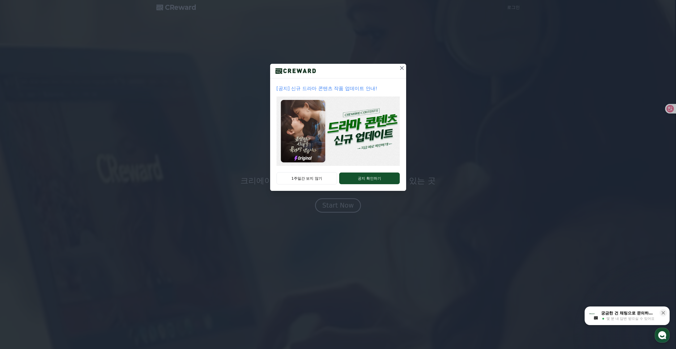
click at [338, 86] on p "[공지] 신규 드라마 콘텐츠 작품 업데이트 안내!" at bounding box center [337, 88] width 123 height 7
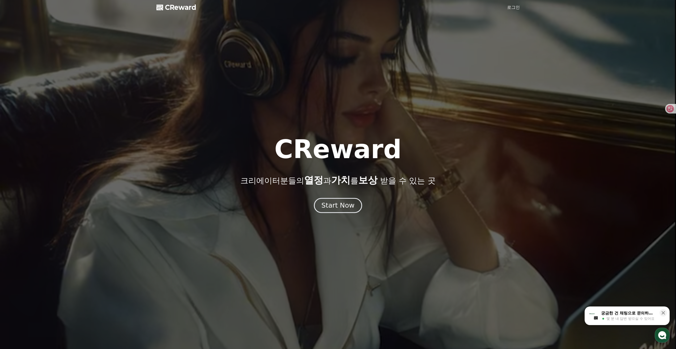
click at [348, 204] on div "Start Now" at bounding box center [337, 205] width 33 height 9
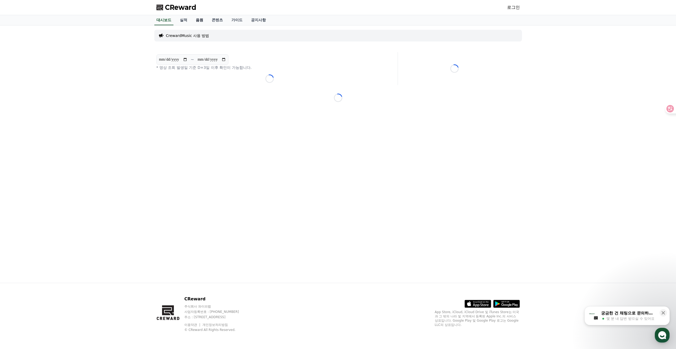
click at [199, 23] on link "음원" at bounding box center [199, 20] width 16 height 10
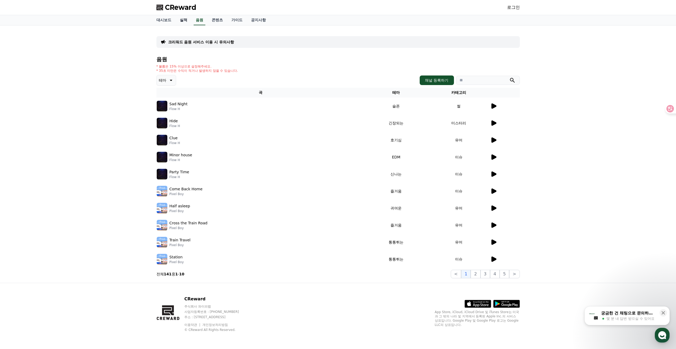
click at [183, 22] on link "실적" at bounding box center [184, 20] width 16 height 10
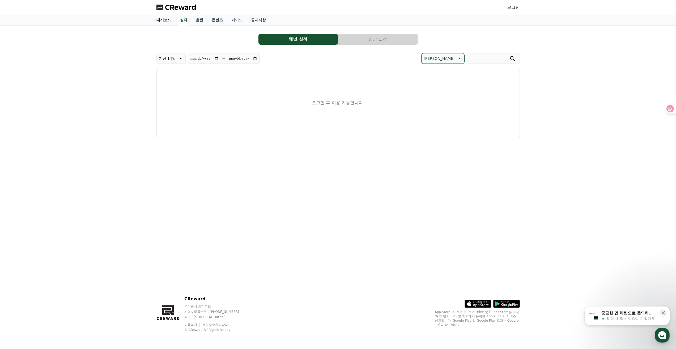
click at [169, 22] on link "대시보드" at bounding box center [163, 20] width 23 height 10
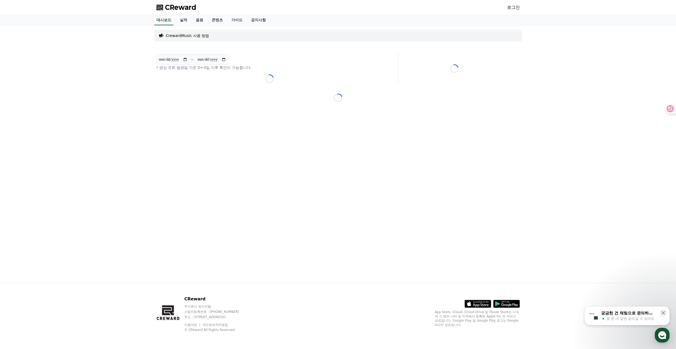
click at [516, 6] on link "로그인" at bounding box center [513, 7] width 13 height 6
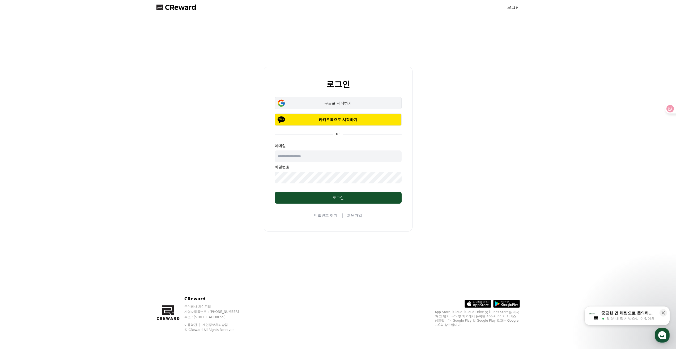
click at [335, 101] on div "구글로 시작하기" at bounding box center [338, 102] width 112 height 5
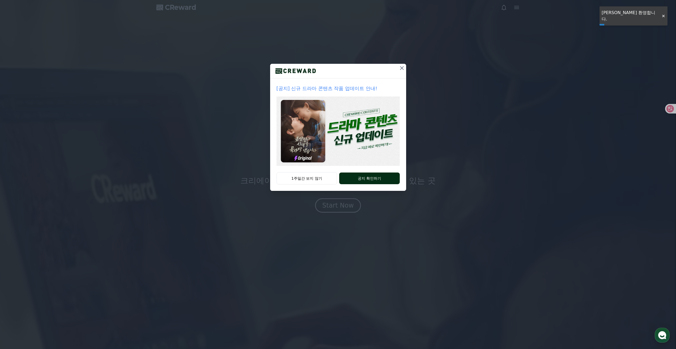
click at [366, 178] on button "공지 확인하기" at bounding box center [369, 178] width 60 height 12
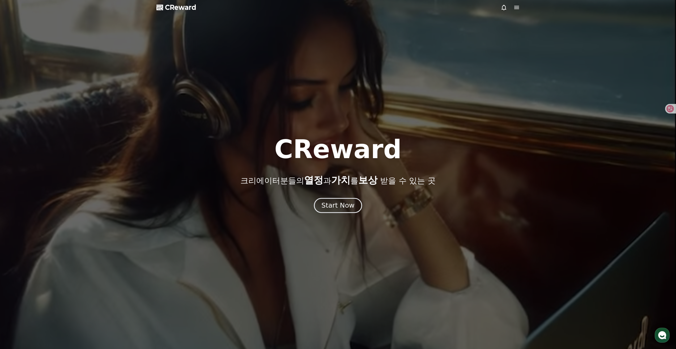
click at [340, 201] on div "Start Now" at bounding box center [337, 205] width 33 height 9
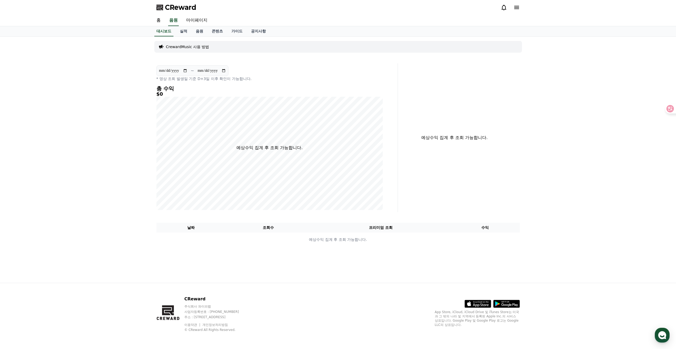
click at [518, 8] on icon at bounding box center [516, 7] width 6 height 6
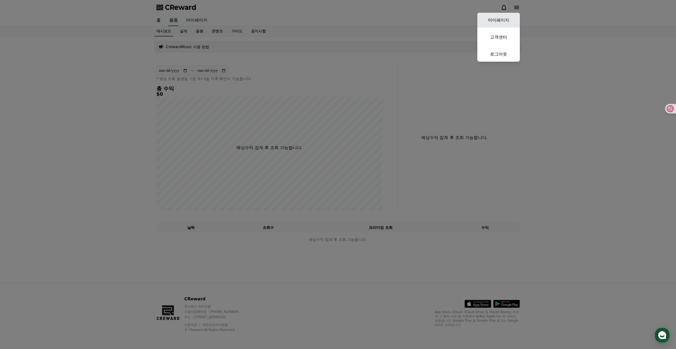
click at [503, 20] on link "마이페이지" at bounding box center [498, 20] width 42 height 15
select select "**********"
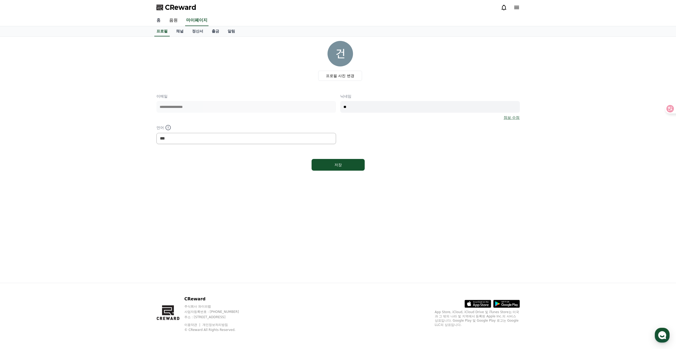
click at [159, 20] on link "홈" at bounding box center [158, 20] width 13 height 11
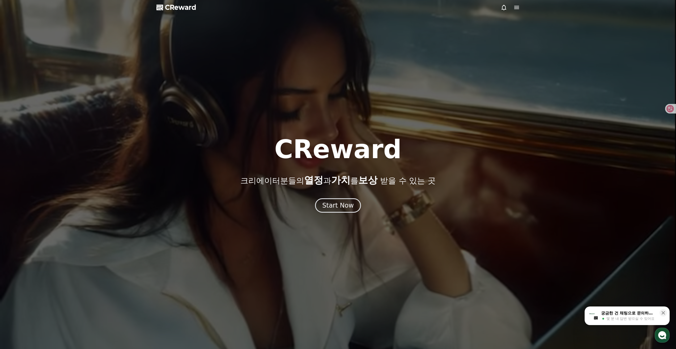
click at [515, 8] on icon at bounding box center [516, 7] width 5 height 3
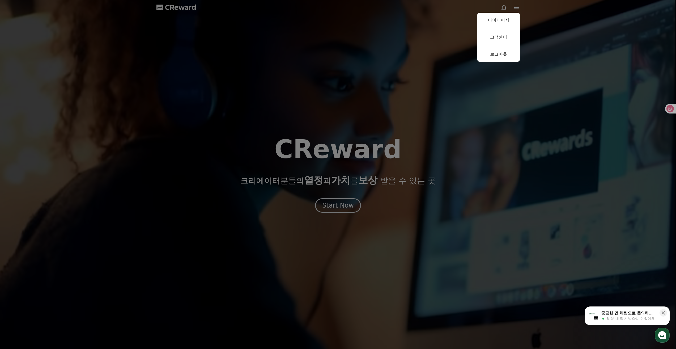
click at [341, 209] on button "close" at bounding box center [338, 174] width 676 height 349
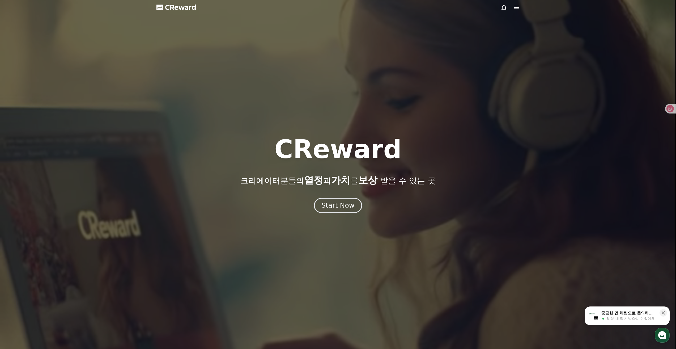
click at [345, 204] on div "Start Now" at bounding box center [337, 205] width 33 height 9
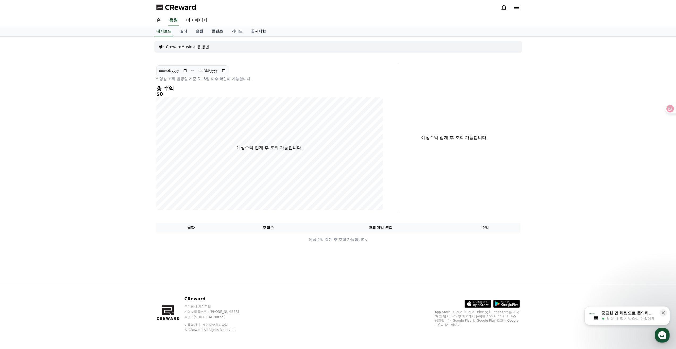
click at [261, 33] on link "공지사항" at bounding box center [258, 31] width 23 height 10
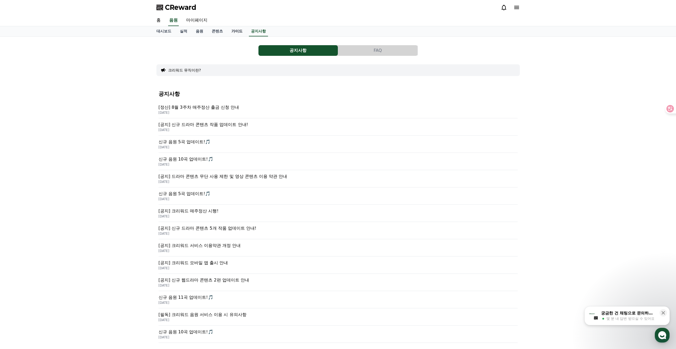
click at [236, 32] on link "가이드" at bounding box center [237, 31] width 20 height 10
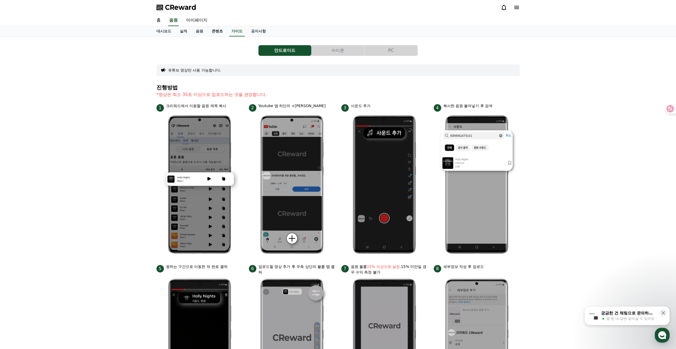
click at [219, 34] on link "콘텐츠" at bounding box center [217, 31] width 20 height 10
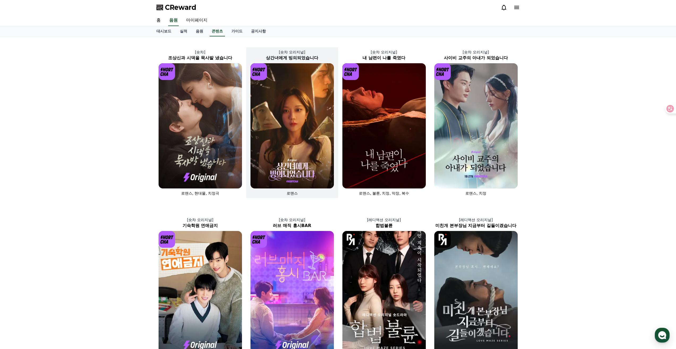
click at [292, 155] on img at bounding box center [291, 125] width 83 height 125
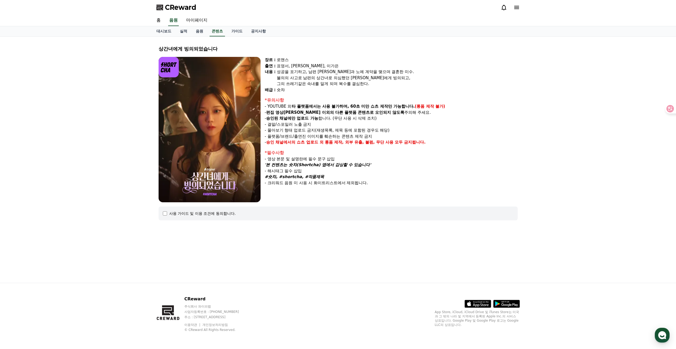
click at [172, 216] on div "사용 가이드 및 이용 조건에 동의합니다." at bounding box center [202, 213] width 67 height 5
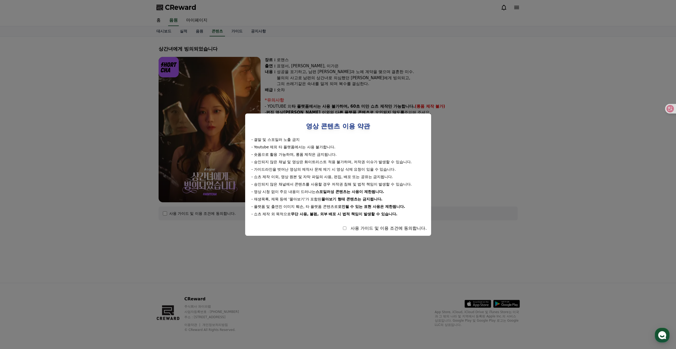
click at [342, 227] on div "사용 가이드 및 이용 조건에 동의합니다." at bounding box center [337, 228] width 177 height 6
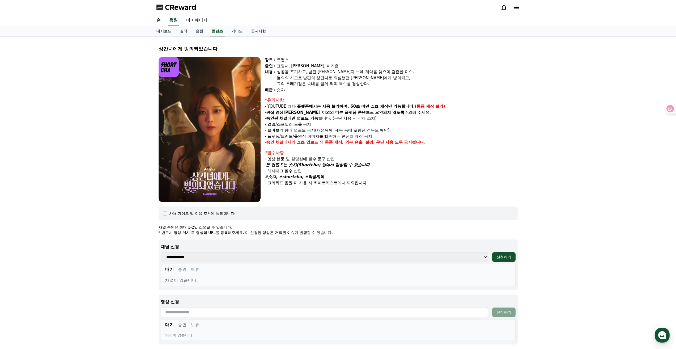
click at [313, 261] on select "**********" at bounding box center [324, 257] width 327 height 10
click at [312, 260] on select "**********" at bounding box center [324, 257] width 327 height 10
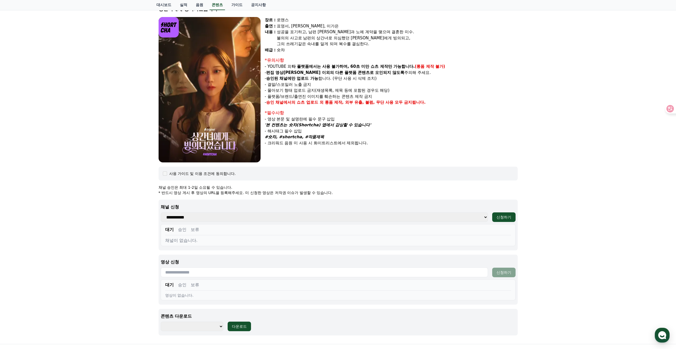
scroll to position [101, 0]
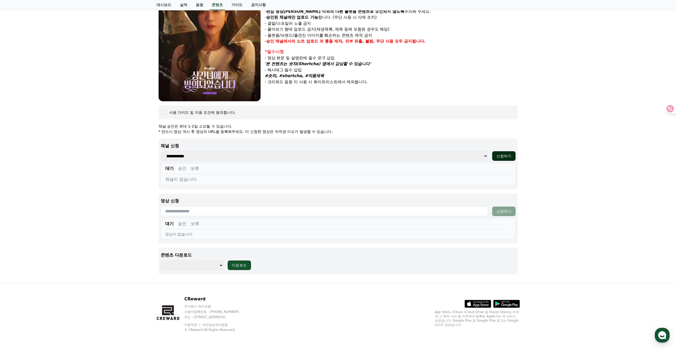
click at [503, 155] on div "신청하기" at bounding box center [503, 155] width 15 height 5
click at [623, 14] on div "상간녀에게 빙의되었습니다 장르 : 로맨스 출연 : 표영서, 권혁현, 이가은 내용 : 성공을 포기하고, 남편 수혁과 노예 계약을 맺으며 결혼한 …" at bounding box center [338, 109] width 676 height 347
click at [212, 263] on select "**********" at bounding box center [192, 265] width 63 height 10
click at [212, 264] on select "**********" at bounding box center [192, 265] width 63 height 10
click at [212, 266] on select "**********" at bounding box center [192, 265] width 63 height 10
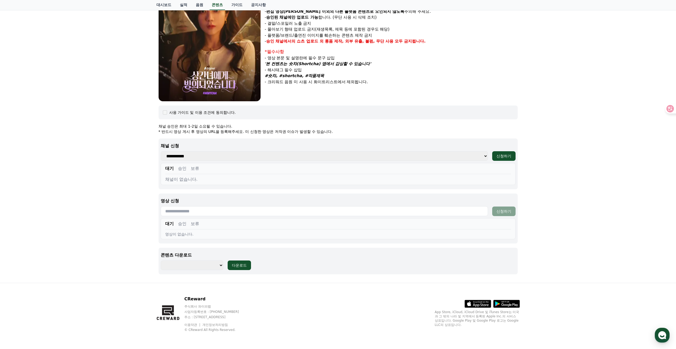
select select "**********"
click at [161, 260] on select "**********" at bounding box center [192, 265] width 63 height 10
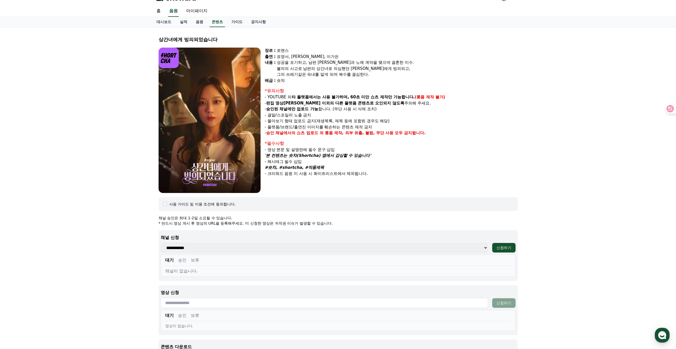
scroll to position [0, 0]
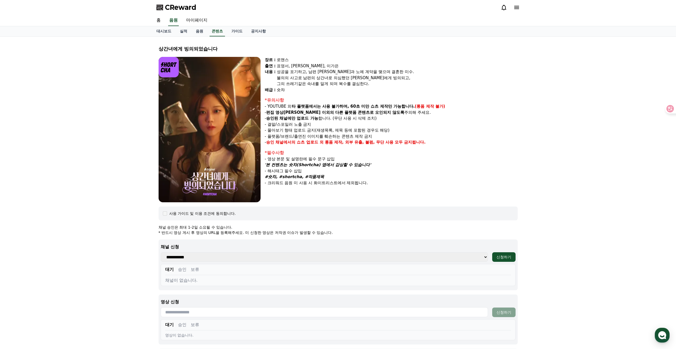
click at [223, 139] on img at bounding box center [210, 129] width 102 height 145
drag, startPoint x: 276, startPoint y: 65, endPoint x: 381, endPoint y: 66, distance: 105.2
click at [381, 66] on div "표영서, 권혁현, 이가은" at bounding box center [397, 66] width 241 height 6
click at [392, 83] on div "그의 쓰레기같은 속내를 알게 되며 복수를 결심한다." at bounding box center [397, 84] width 241 height 6
drag, startPoint x: 390, startPoint y: 85, endPoint x: 437, endPoint y: 113, distance: 54.3
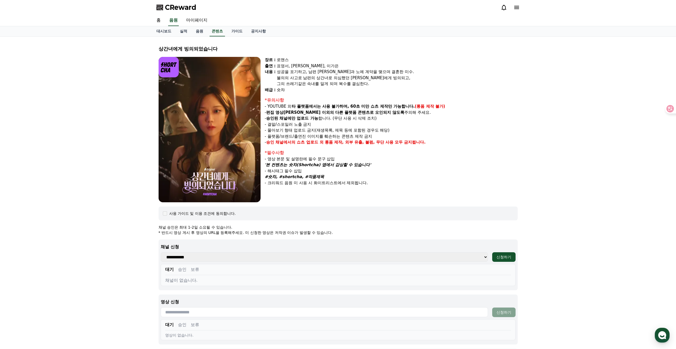
click at [388, 91] on div "장르 : 로맨스 출연 : 표영서, 권혁현, 이가은 내용 : 성공을 포기하고, 남편 수혁과 노예 계약을 맺으며 결혼한 미수. 불의의 사고로 남편…" at bounding box center [391, 75] width 253 height 36
click at [440, 116] on p "- 승인된 채널에만 업로드 가능 합니다. (무단 사용 시 삭제 조치)" at bounding box center [391, 118] width 253 height 6
drag, startPoint x: 442, startPoint y: 107, endPoint x: 418, endPoint y: 112, distance: 24.6
click at [418, 112] on div "*유의사항 - YOUTUBE 외 타 플랫폼에서는 사용 불가하며, 60초 미만 쇼츠 제작만 가능합니다. (롱폼 제작 불가) - 편집 영상이 숏챠…" at bounding box center [391, 121] width 253 height 48
click at [402, 139] on p "- 플랫폼/브랜드/출연진 이미지를 훼손하는 콘텐츠 제작 금지" at bounding box center [391, 136] width 253 height 6
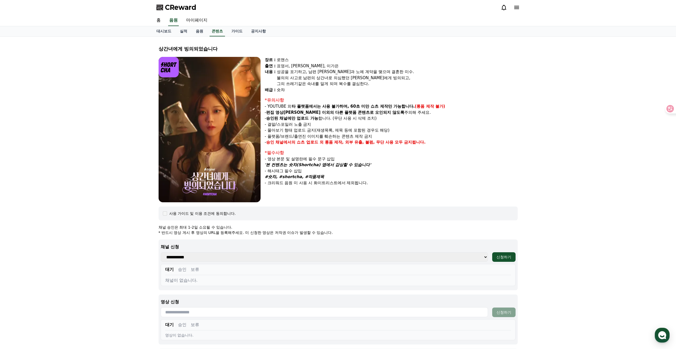
drag, startPoint x: 417, startPoint y: 143, endPoint x: 443, endPoint y: 145, distance: 25.6
click at [443, 145] on p "- 승인 채널에서의 쇼츠 업로드 외 롱폼 제작, 외부 유출, 불펌, 무단 사용 모두 금지됩니다." at bounding box center [391, 142] width 253 height 6
click at [458, 139] on p "- 승인 채널에서의 쇼츠 업로드 외 롱폼 제작, 외부 유출, 불펌, 무단 사용 모두 금지됩니다." at bounding box center [391, 142] width 253 height 6
click at [219, 35] on link "콘텐츠" at bounding box center [217, 31] width 15 height 10
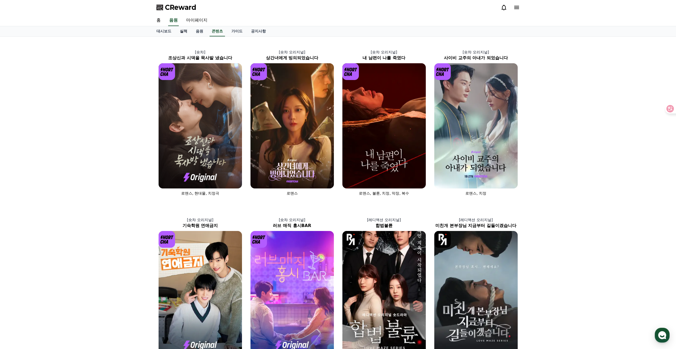
click at [188, 32] on link "실적" at bounding box center [184, 31] width 16 height 10
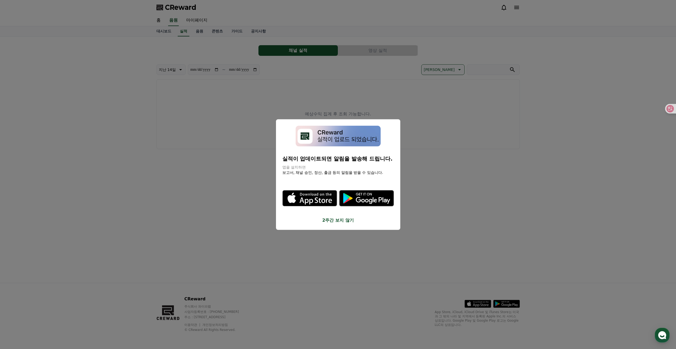
click at [330, 243] on button "close modal" at bounding box center [338, 174] width 676 height 349
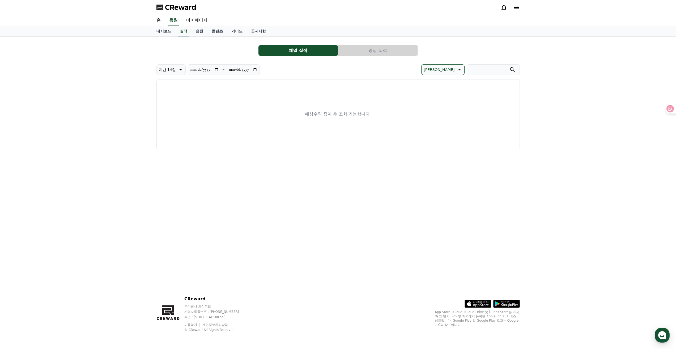
click at [242, 31] on link "가이드" at bounding box center [237, 31] width 20 height 10
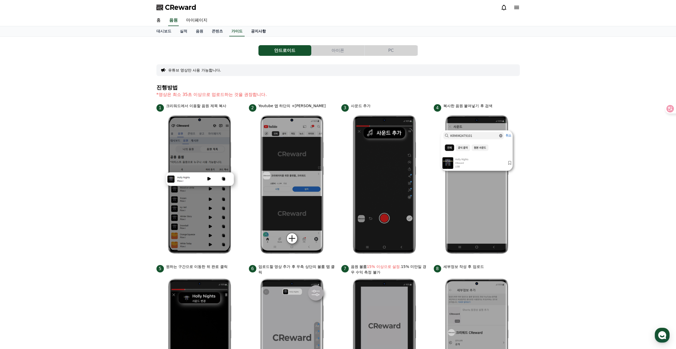
click at [253, 35] on link "공지사항" at bounding box center [258, 31] width 23 height 10
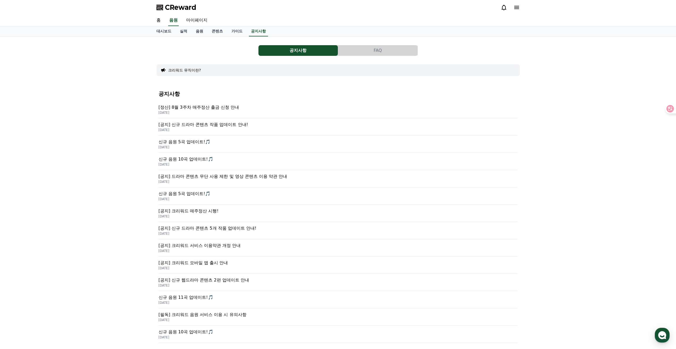
click at [235, 125] on p "[공지] 신규 드라마 콘텐츠 작품 업데이트 안내!" at bounding box center [338, 124] width 359 height 6
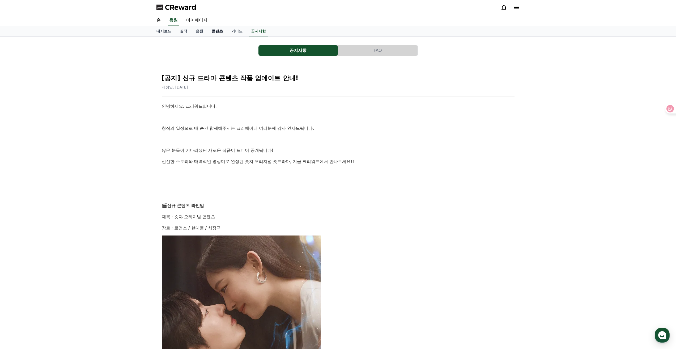
click at [215, 32] on link "콘텐츠" at bounding box center [217, 31] width 20 height 10
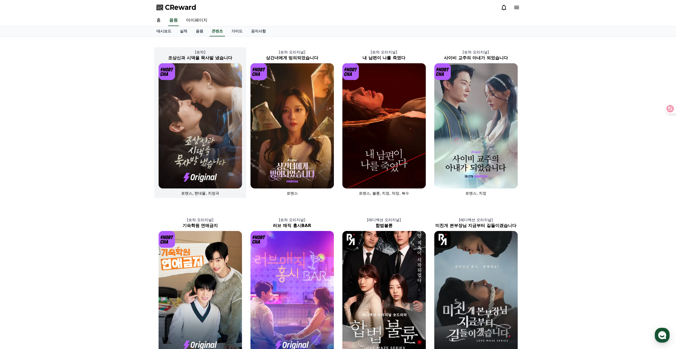
click at [217, 111] on img at bounding box center [200, 125] width 83 height 125
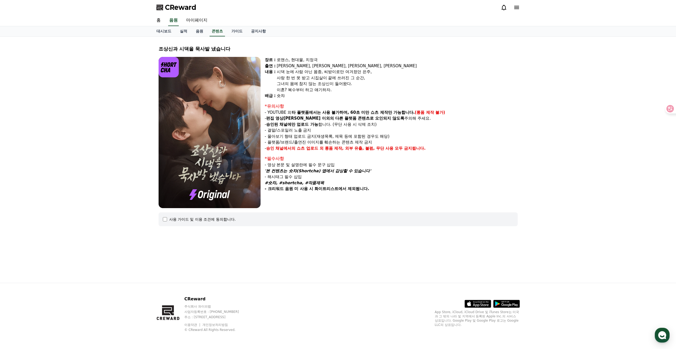
drag, startPoint x: 306, startPoint y: 176, endPoint x: 326, endPoint y: 177, distance: 20.2
click at [326, 177] on p "- 해시태그 필수 삽입" at bounding box center [391, 177] width 253 height 6
click at [339, 176] on p "- 해시태그 필수 삽입" at bounding box center [391, 177] width 253 height 6
drag, startPoint x: 266, startPoint y: 183, endPoint x: 277, endPoint y: 183, distance: 10.4
click at [277, 183] on em "#숏챠, #shortcha, #작품제목" at bounding box center [294, 182] width 59 height 5
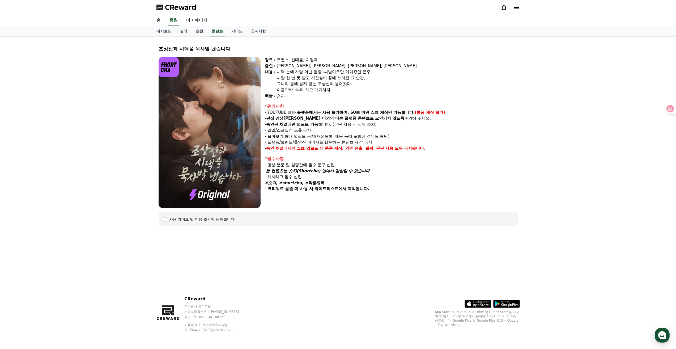
click at [278, 182] on em "#숏챠, #shortcha, #작품제목" at bounding box center [294, 182] width 59 height 5
drag, startPoint x: 278, startPoint y: 183, endPoint x: 268, endPoint y: 183, distance: 9.9
click at [268, 183] on em "#숏챠, #shortcha, #작품제목" at bounding box center [294, 182] width 59 height 5
copy em "#숏챠"
